Goal: Task Accomplishment & Management: Manage account settings

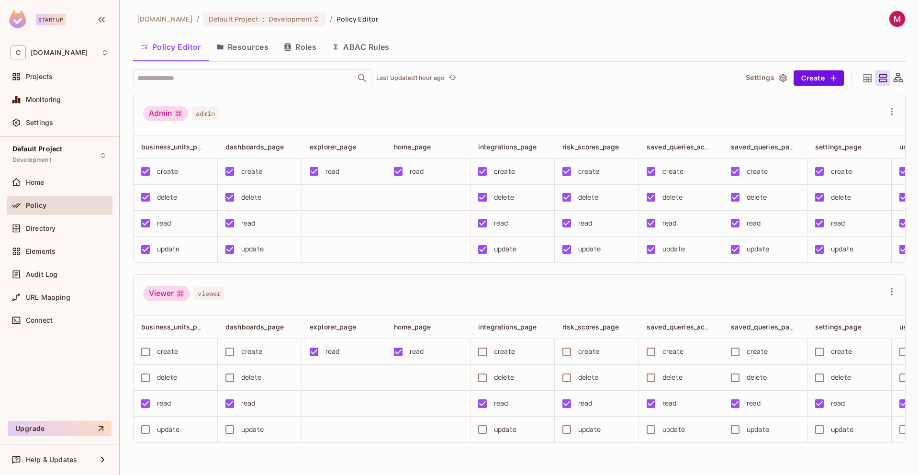
scroll to position [0, 63]
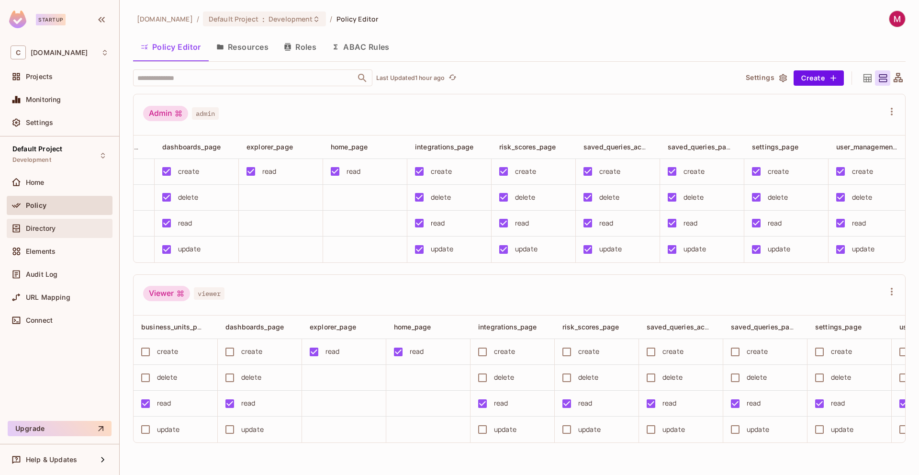
click at [38, 230] on span "Directory" at bounding box center [41, 229] width 30 height 8
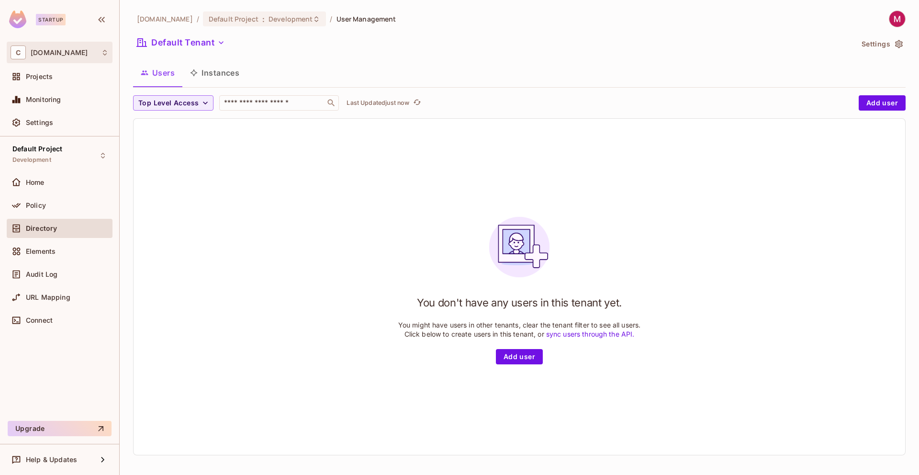
click at [73, 51] on span "[DOMAIN_NAME]" at bounding box center [59, 53] width 57 height 8
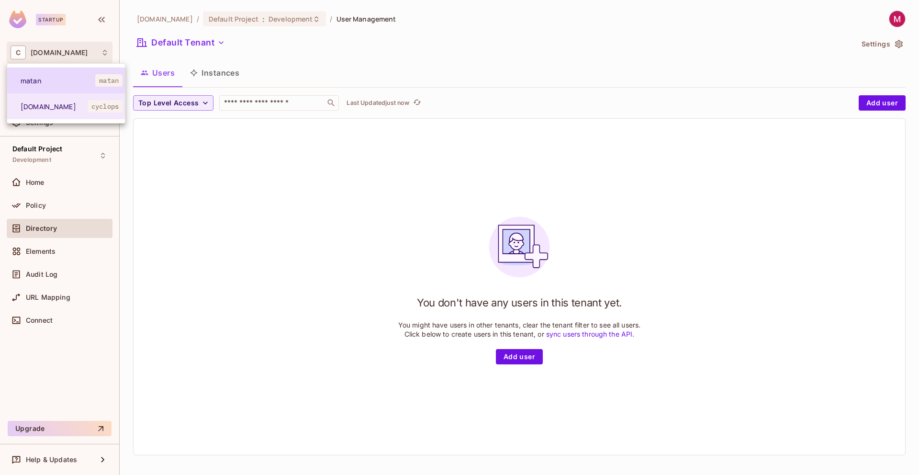
click at [62, 87] on li "[PERSON_NAME]" at bounding box center [66, 81] width 118 height 26
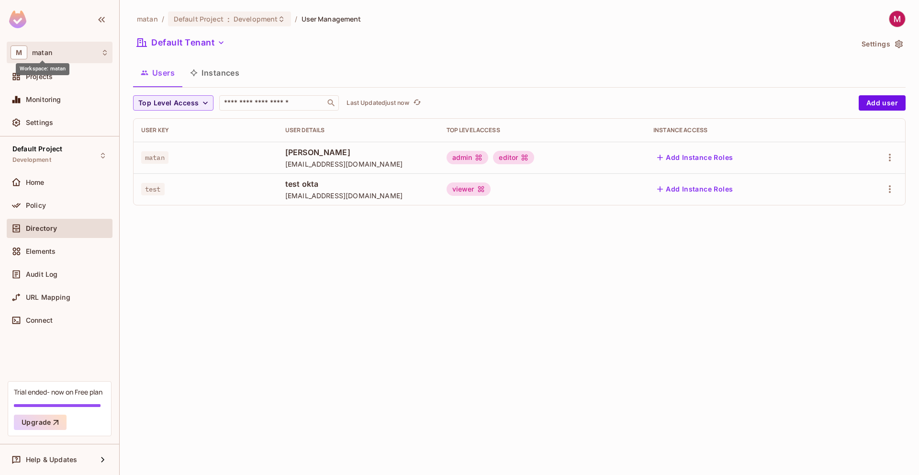
click at [51, 49] on span "matan" at bounding box center [42, 53] width 20 height 8
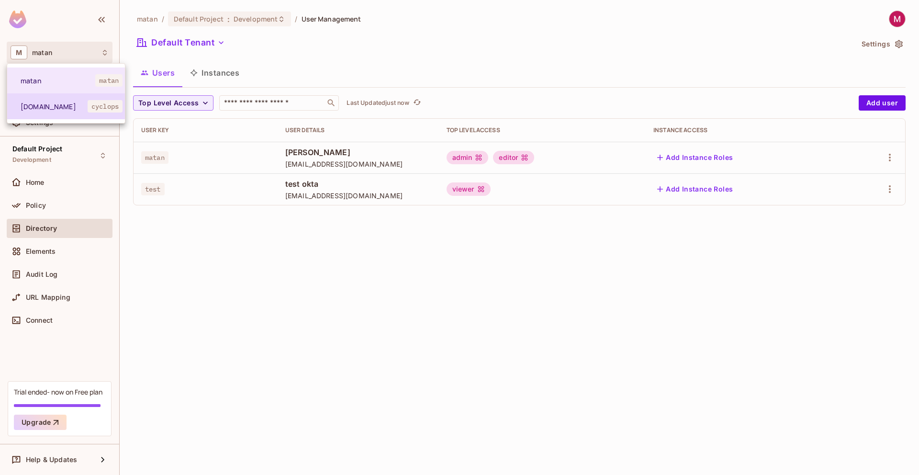
click at [51, 114] on li "[DOMAIN_NAME] cyclops" at bounding box center [66, 106] width 118 height 26
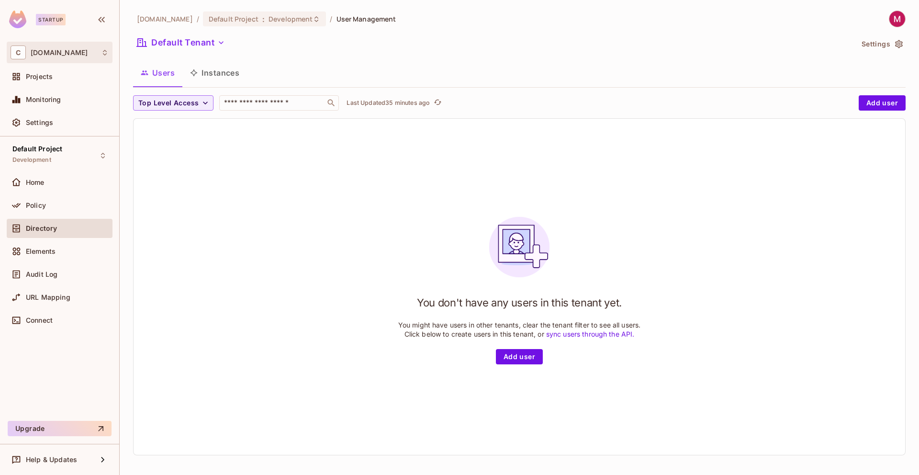
click at [49, 52] on span "[DOMAIN_NAME]" at bounding box center [59, 53] width 57 height 8
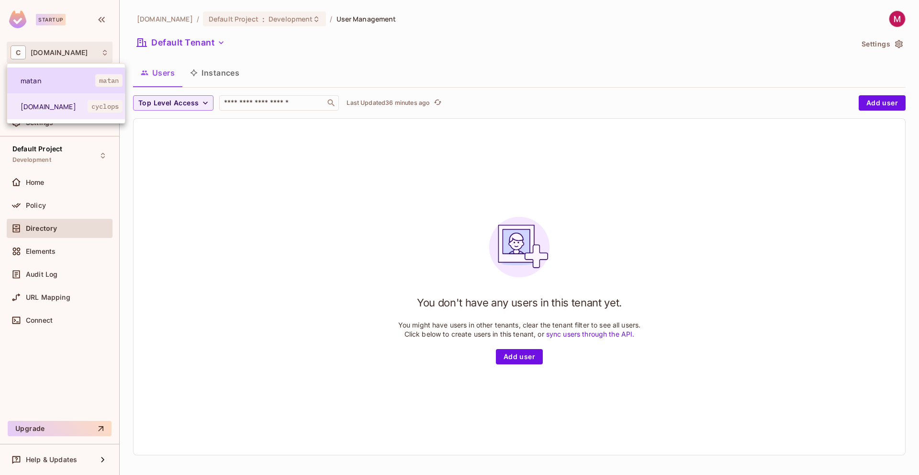
click at [52, 82] on span "matan" at bounding box center [58, 80] width 75 height 9
